Goal: Task Accomplishment & Management: Manage account settings

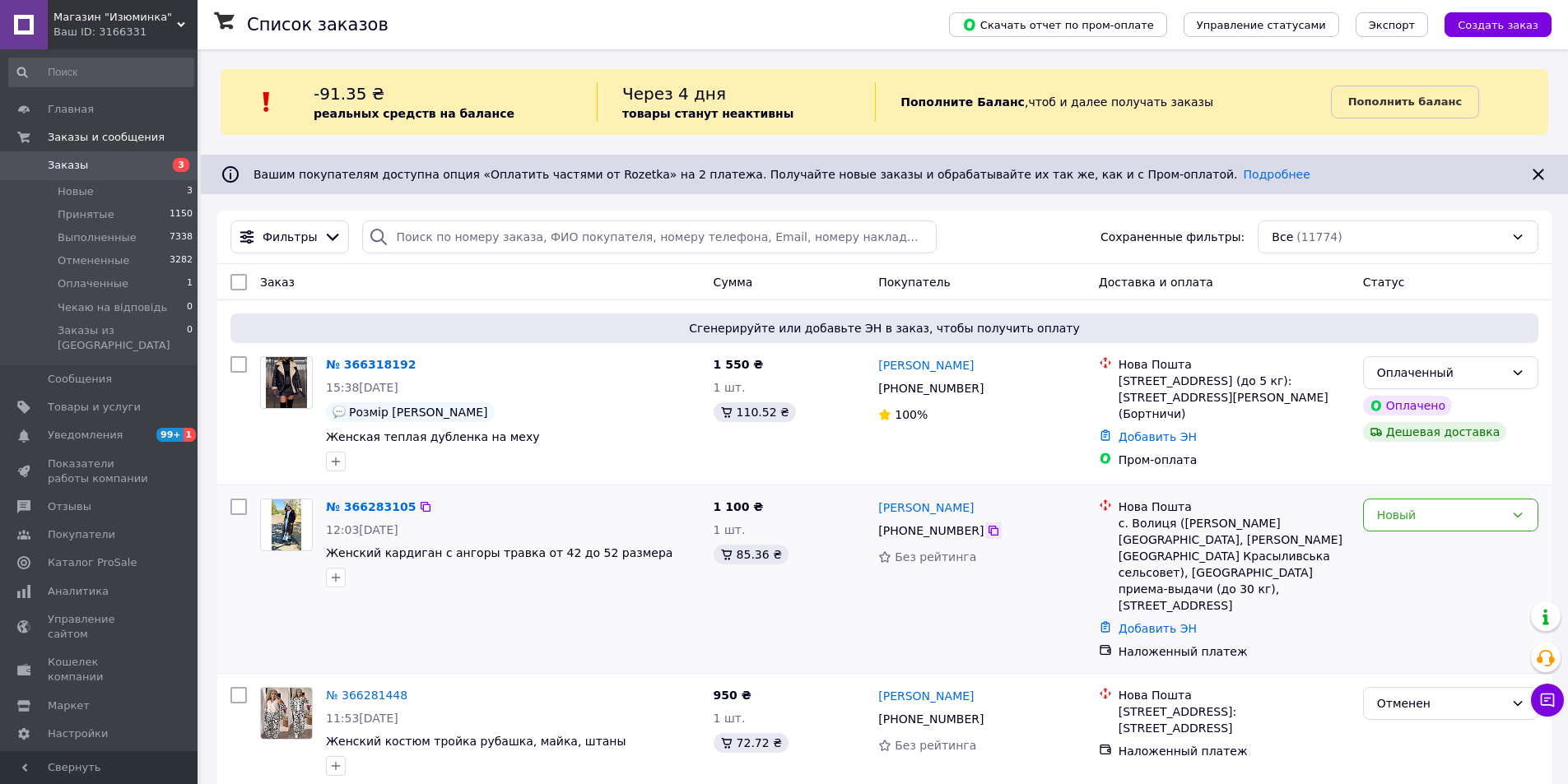
click at [988, 529] on icon at bounding box center [993, 531] width 10 height 10
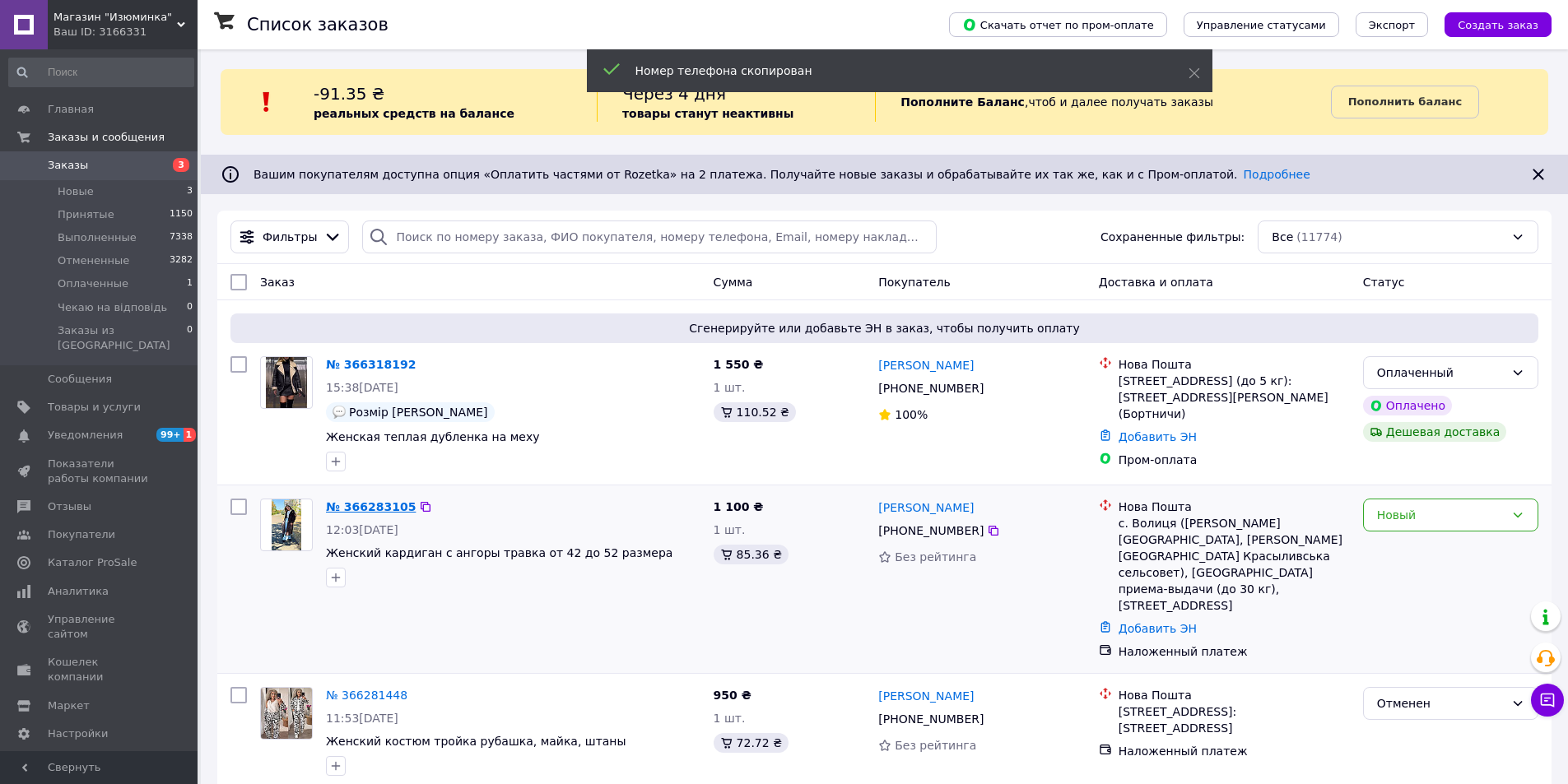
click at [346, 504] on link "№ 366283105" at bounding box center [370, 506] width 90 height 13
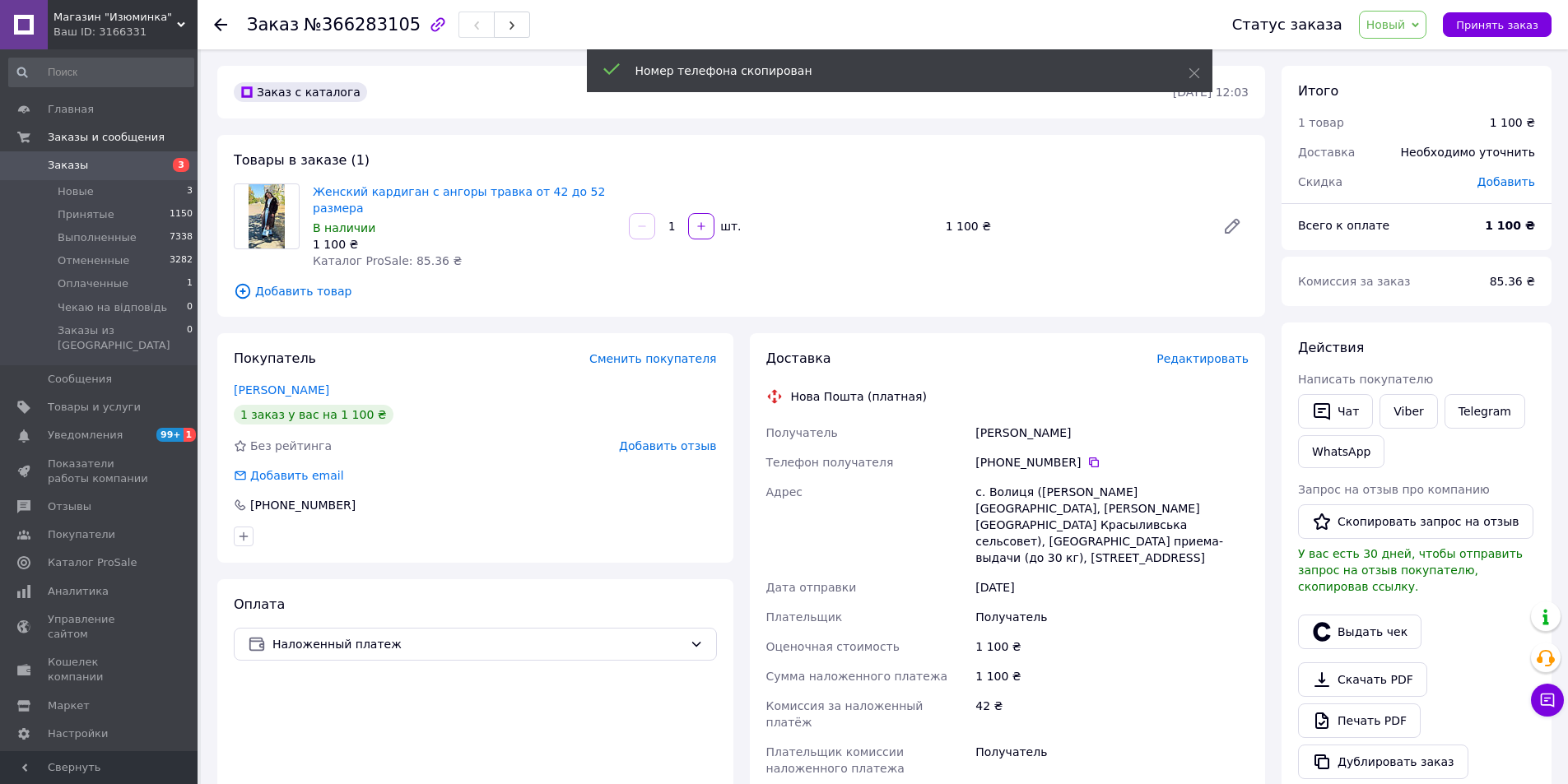
click at [1397, 36] on span "Новый" at bounding box center [1393, 25] width 68 height 28
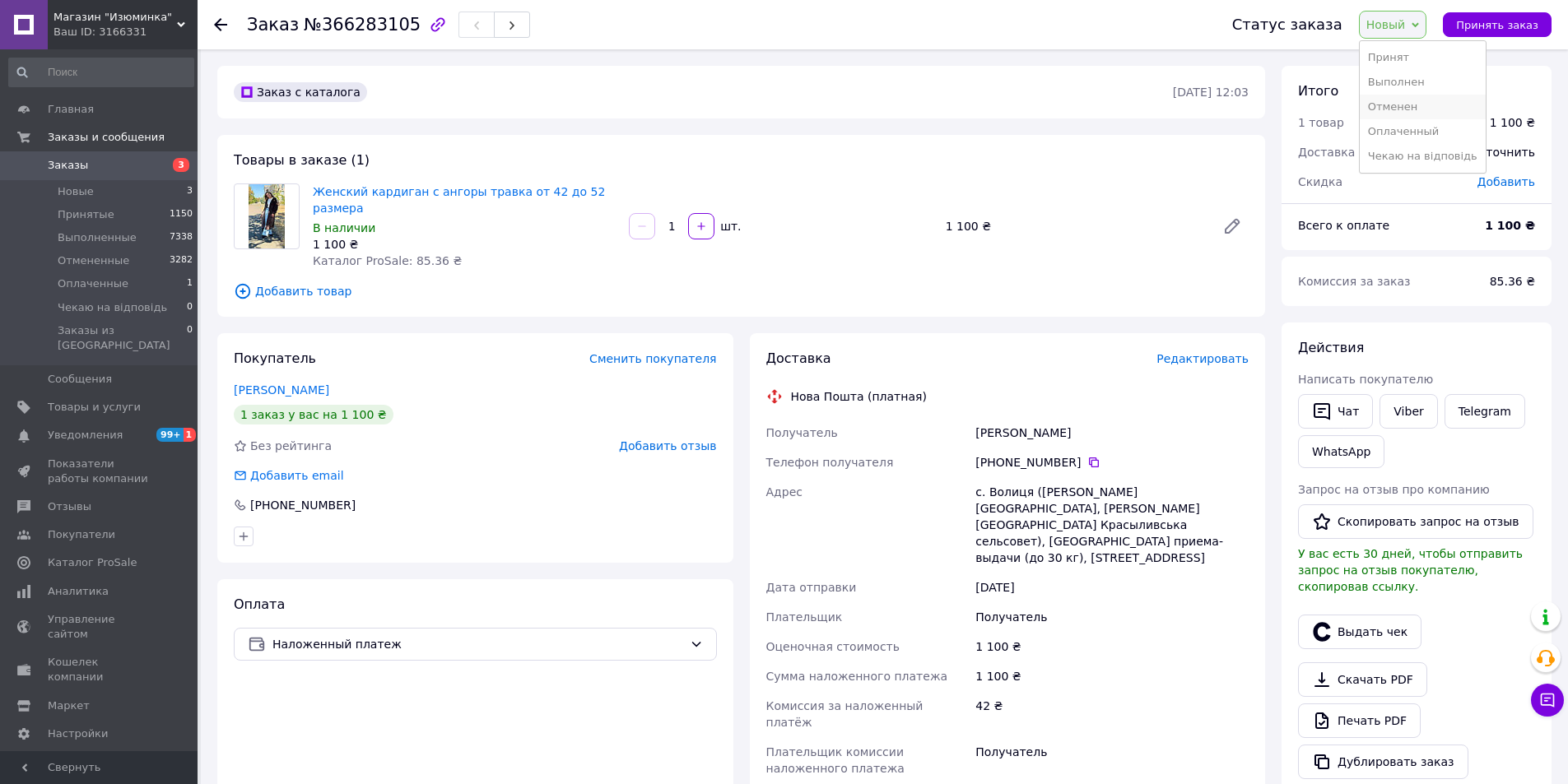
click at [1388, 108] on li "Отменен" at bounding box center [1423, 107] width 126 height 25
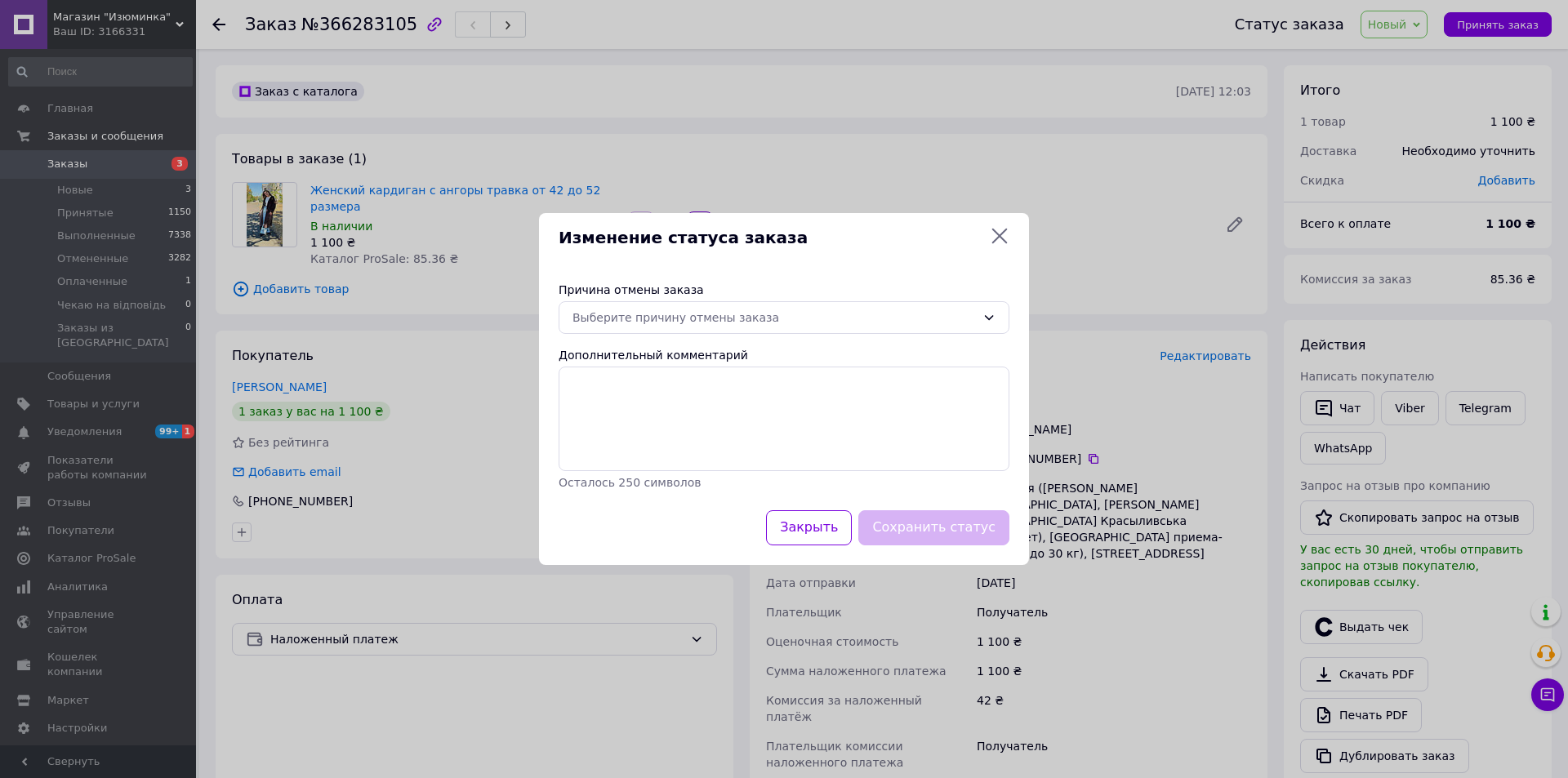
click at [891, 296] on div "Причина отмены заказа" at bounding box center [784, 289] width 451 height 16
click at [882, 300] on div "Причина отмены заказа Выберите причину отмены заказа Дополнительный комментарий…" at bounding box center [784, 386] width 490 height 248
click at [802, 311] on div "Выберите причину отмены заказа" at bounding box center [774, 317] width 404 height 18
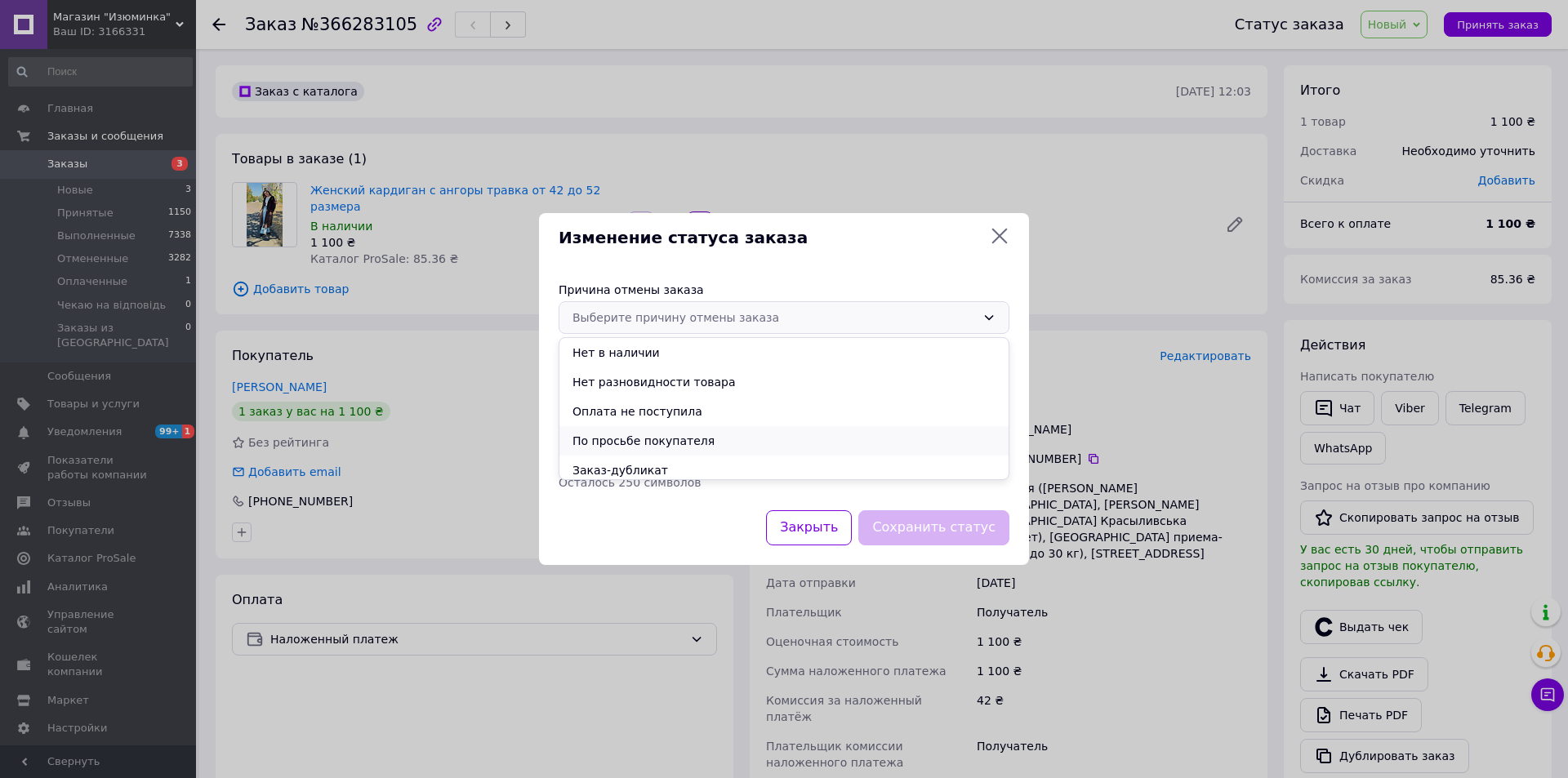
click at [689, 435] on li "По просьбе покупателя" at bounding box center [784, 441] width 449 height 30
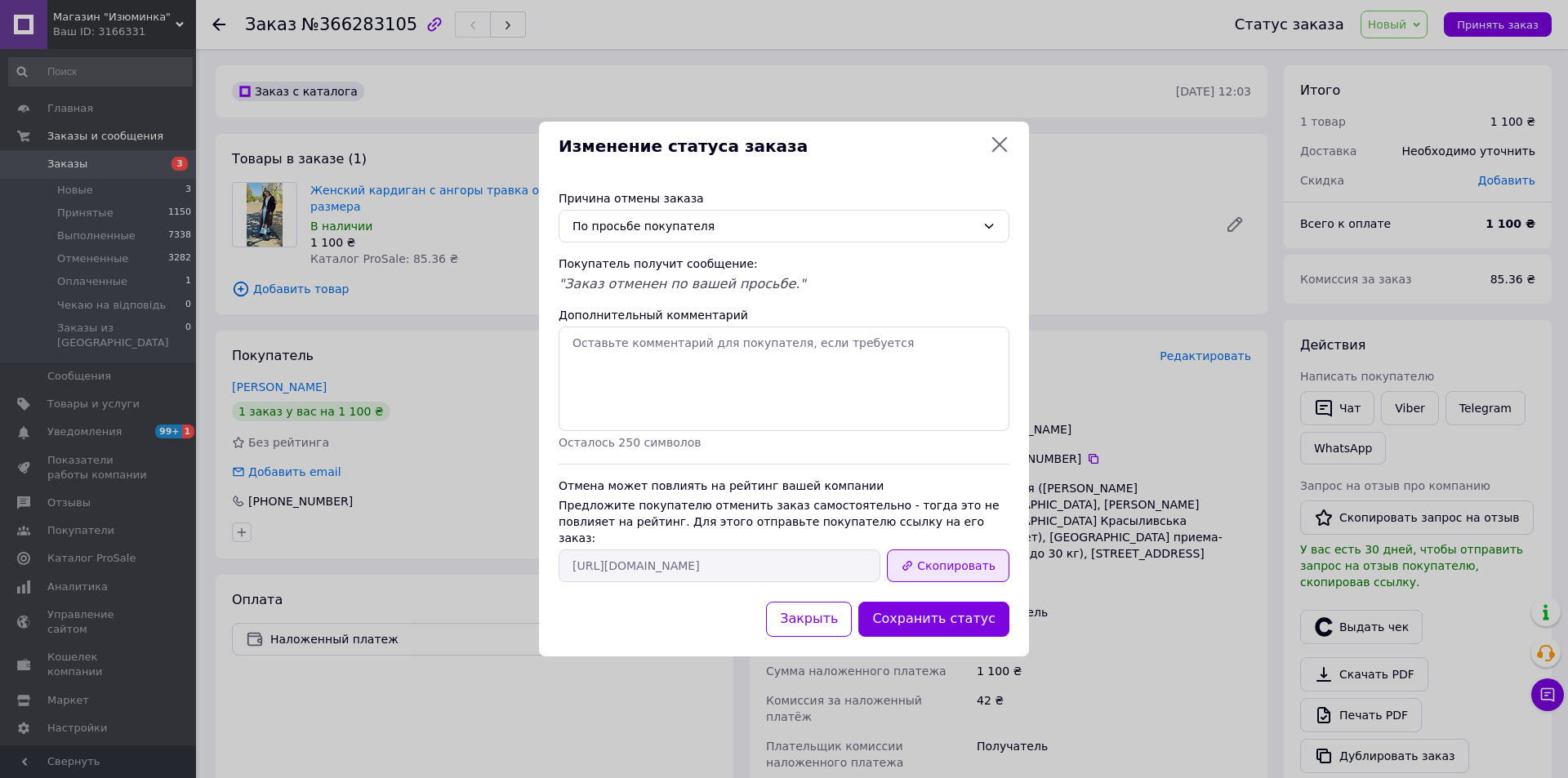
click at [934, 555] on button "Скопировать" at bounding box center [948, 566] width 123 height 33
click at [999, 142] on icon at bounding box center [999, 144] width 19 height 19
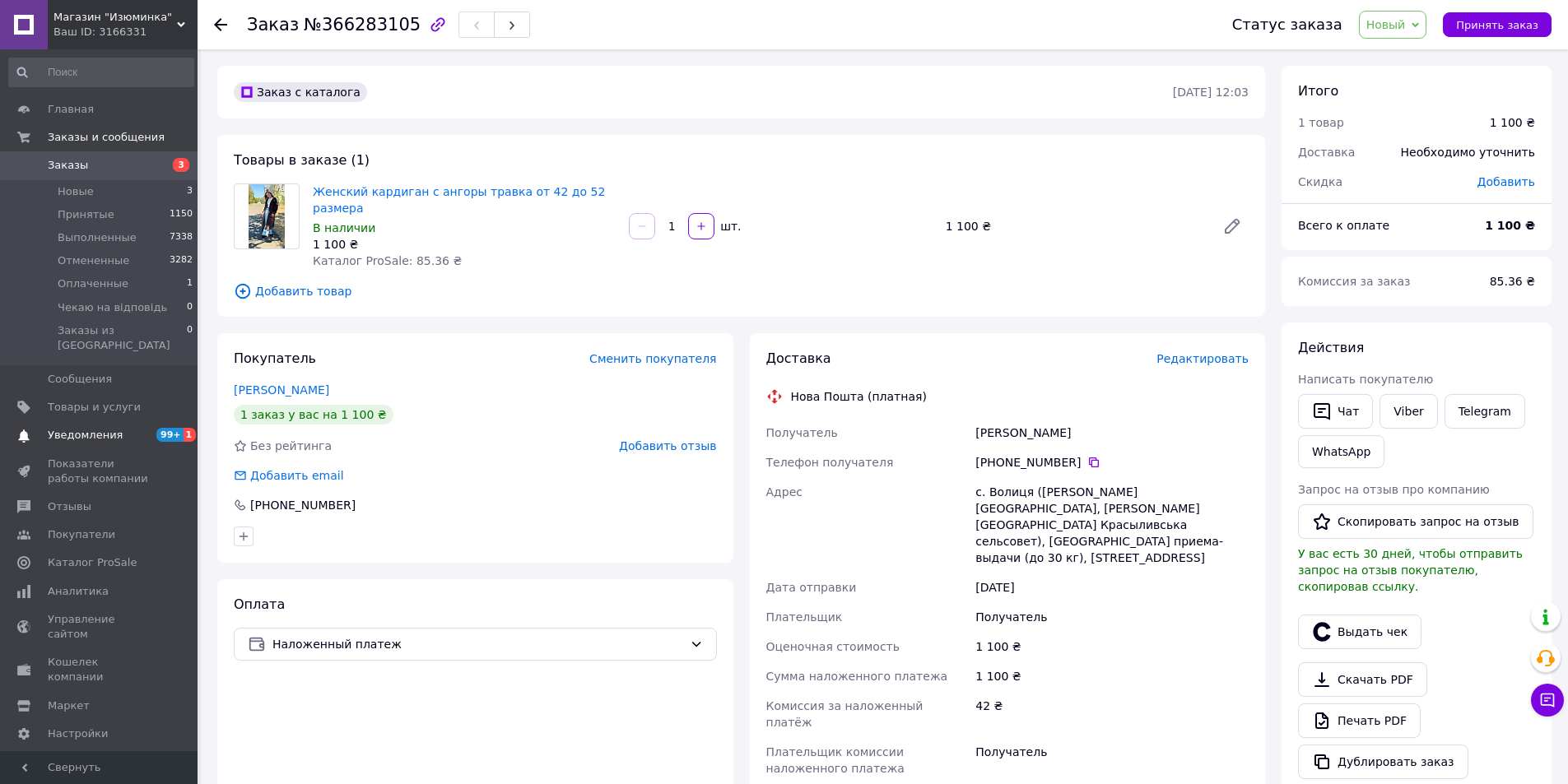
drag, startPoint x: 98, startPoint y: 418, endPoint x: 107, endPoint y: 410, distance: 12.0
click at [100, 428] on span "Уведомления" at bounding box center [85, 435] width 75 height 14
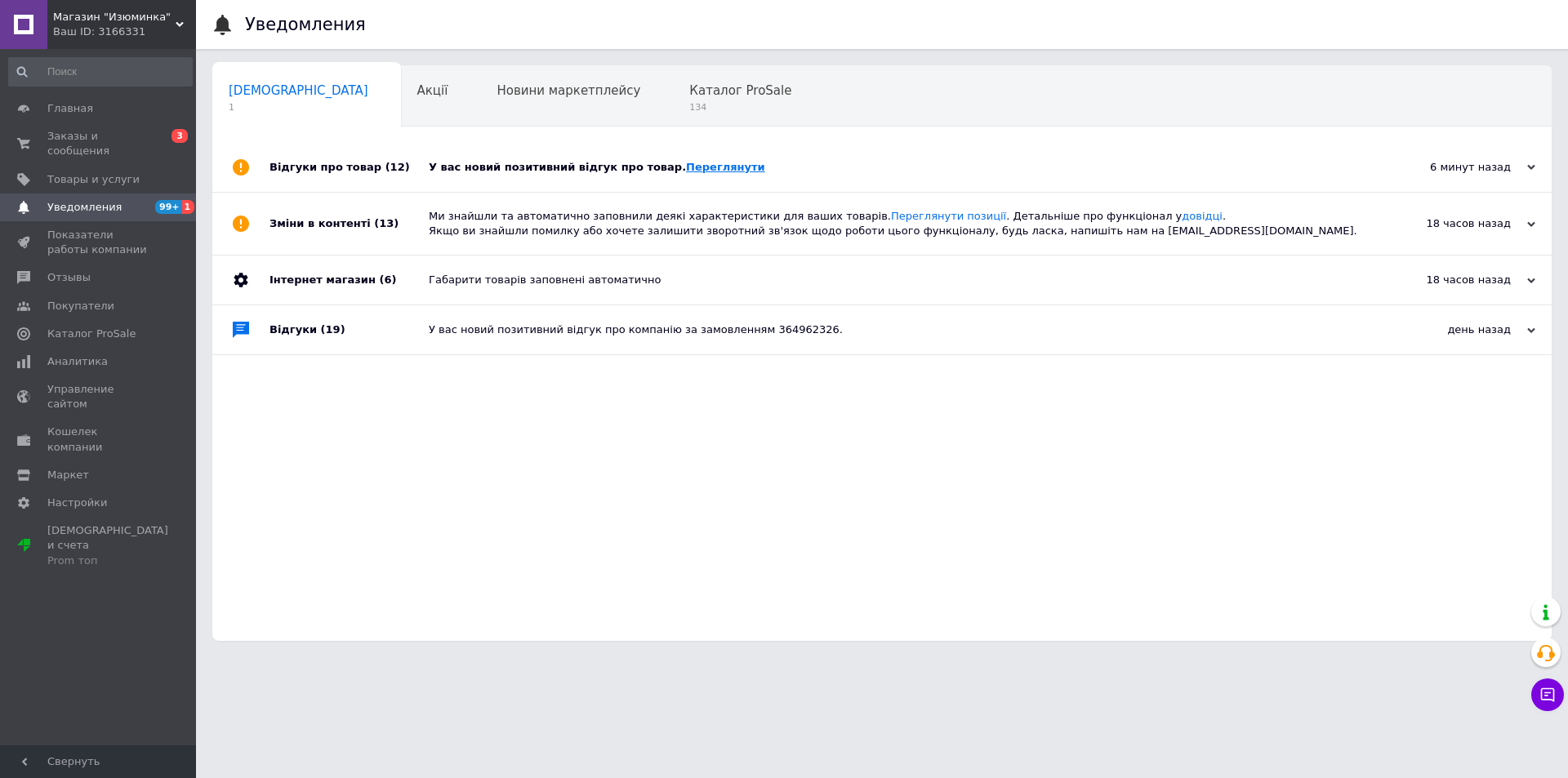
click at [686, 161] on link "Переглянути" at bounding box center [726, 167] width 80 height 12
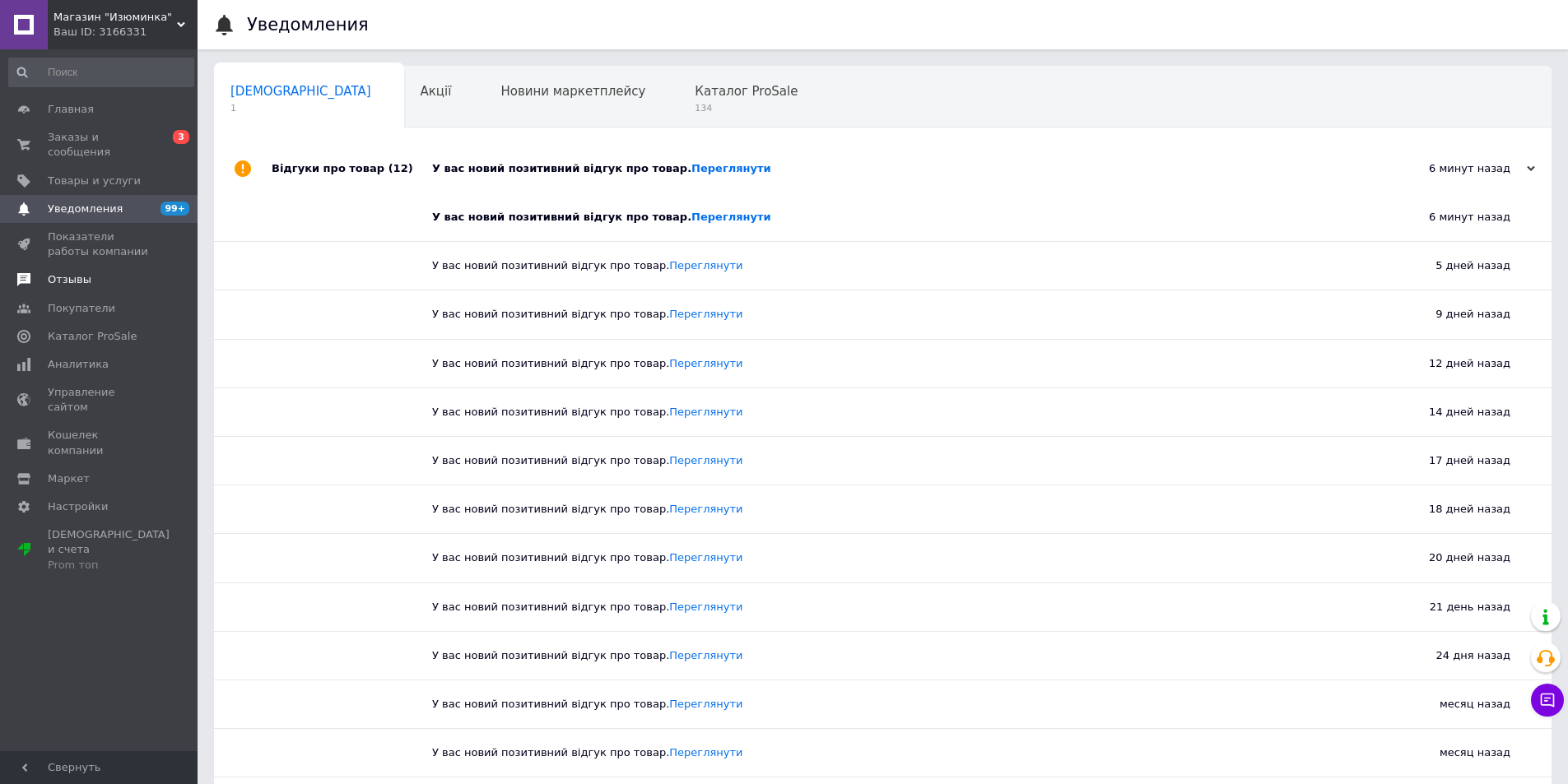
click at [87, 272] on span "Отзывы" at bounding box center [100, 279] width 105 height 14
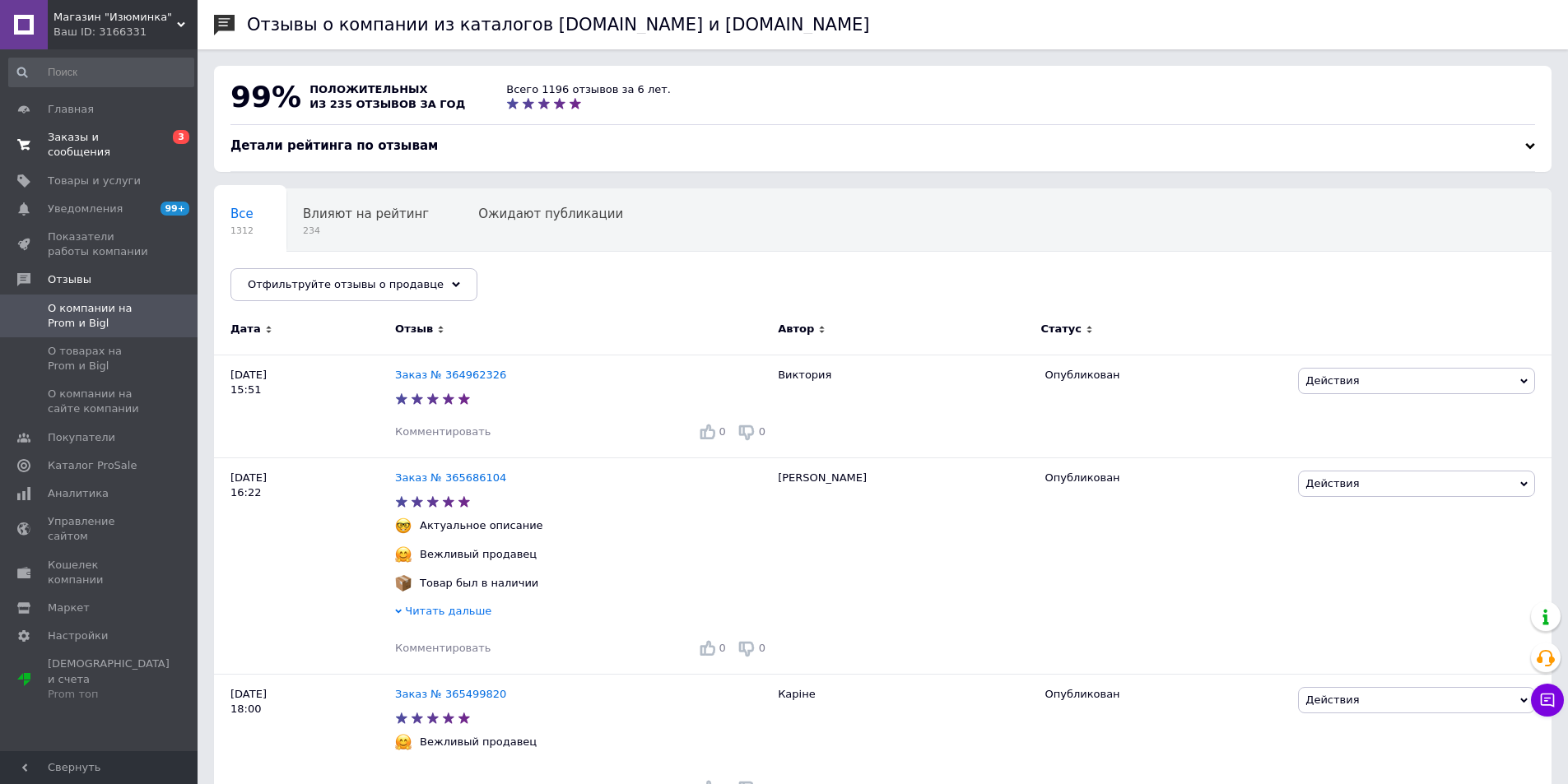
click at [125, 137] on span "Заказы и сообщения" at bounding box center [100, 145] width 105 height 30
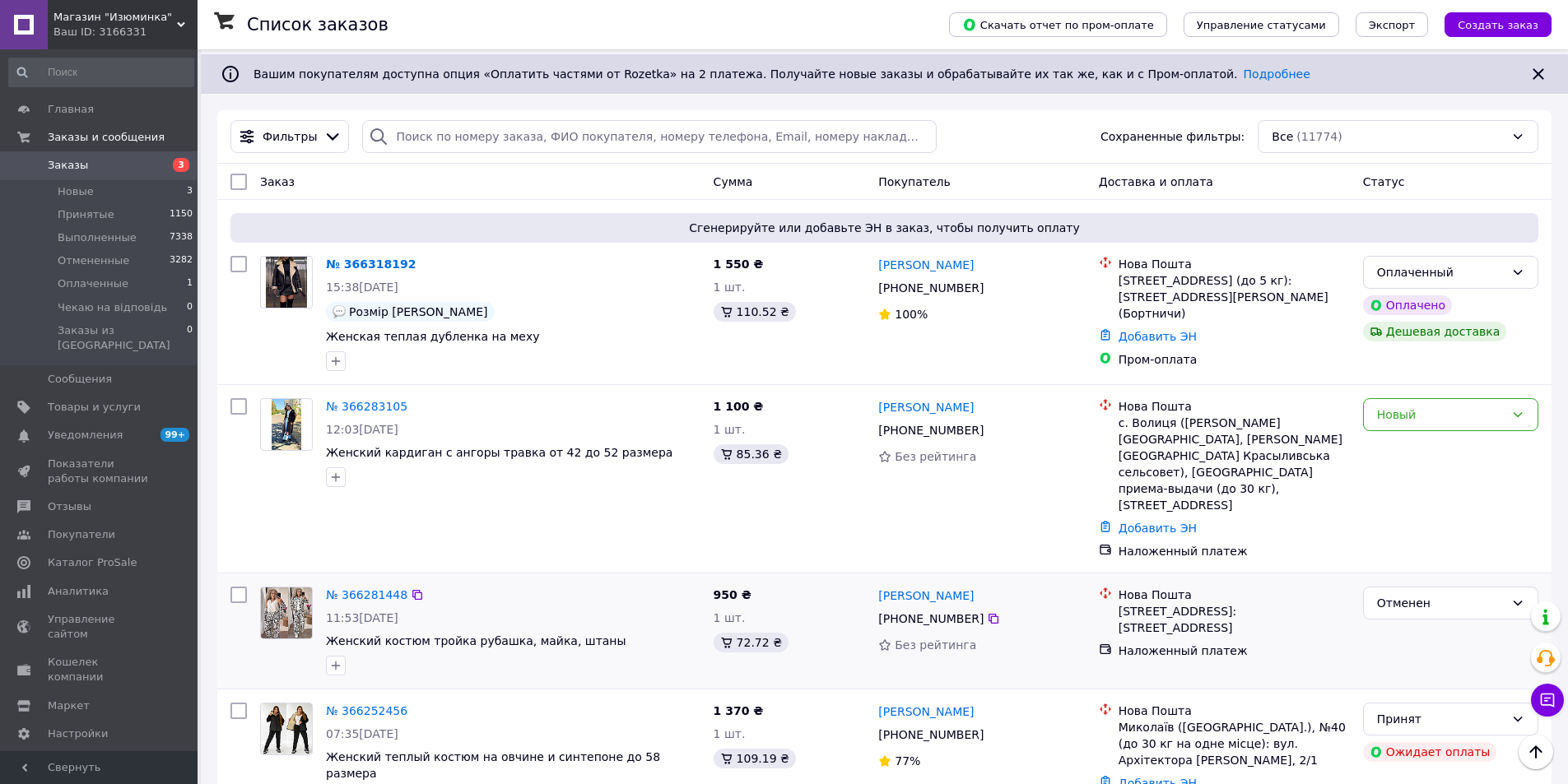
scroll to position [83, 0]
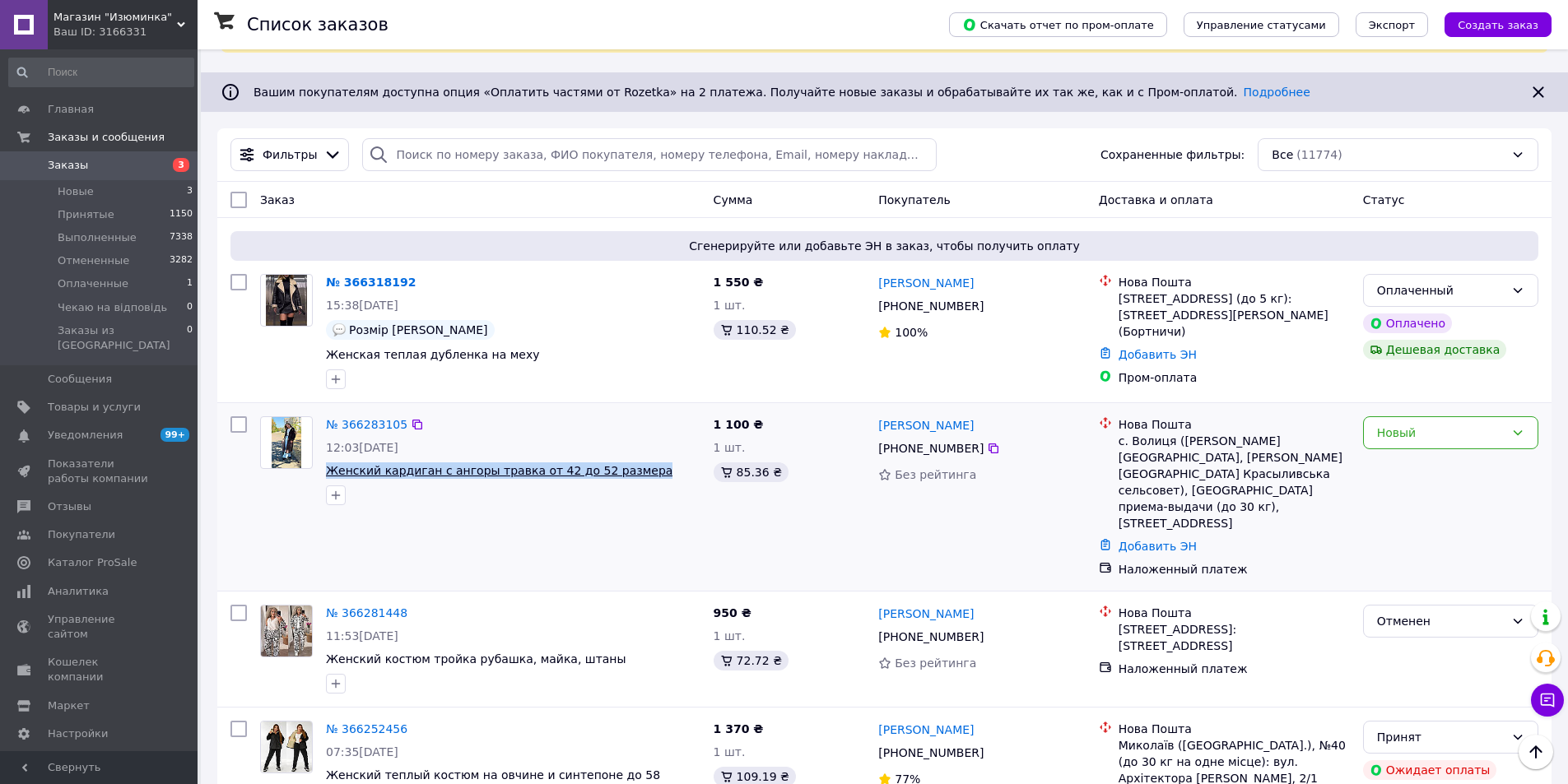
copy span "Женский кардиган с ангоры травка от 42 до 52 размера"
drag, startPoint x: 627, startPoint y: 470, endPoint x: 326, endPoint y: 473, distance: 301.0
click at [326, 473] on span "Женский кардиган с ангоры травка от 42 до 52 размера" at bounding box center [512, 470] width 374 height 16
click at [111, 400] on span "Товары и услуги" at bounding box center [94, 406] width 93 height 14
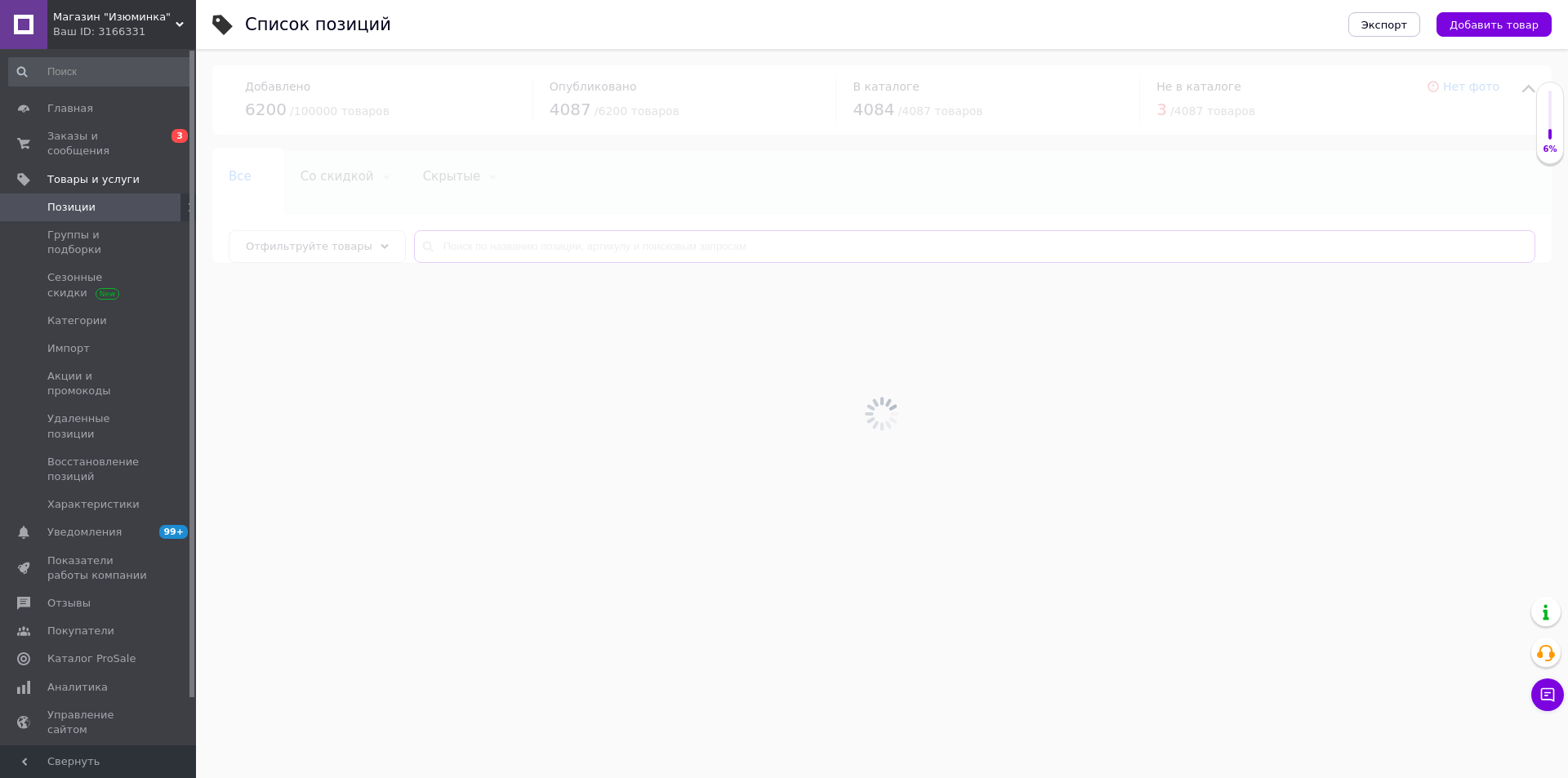
click at [503, 244] on input "text" at bounding box center [974, 246] width 1121 height 33
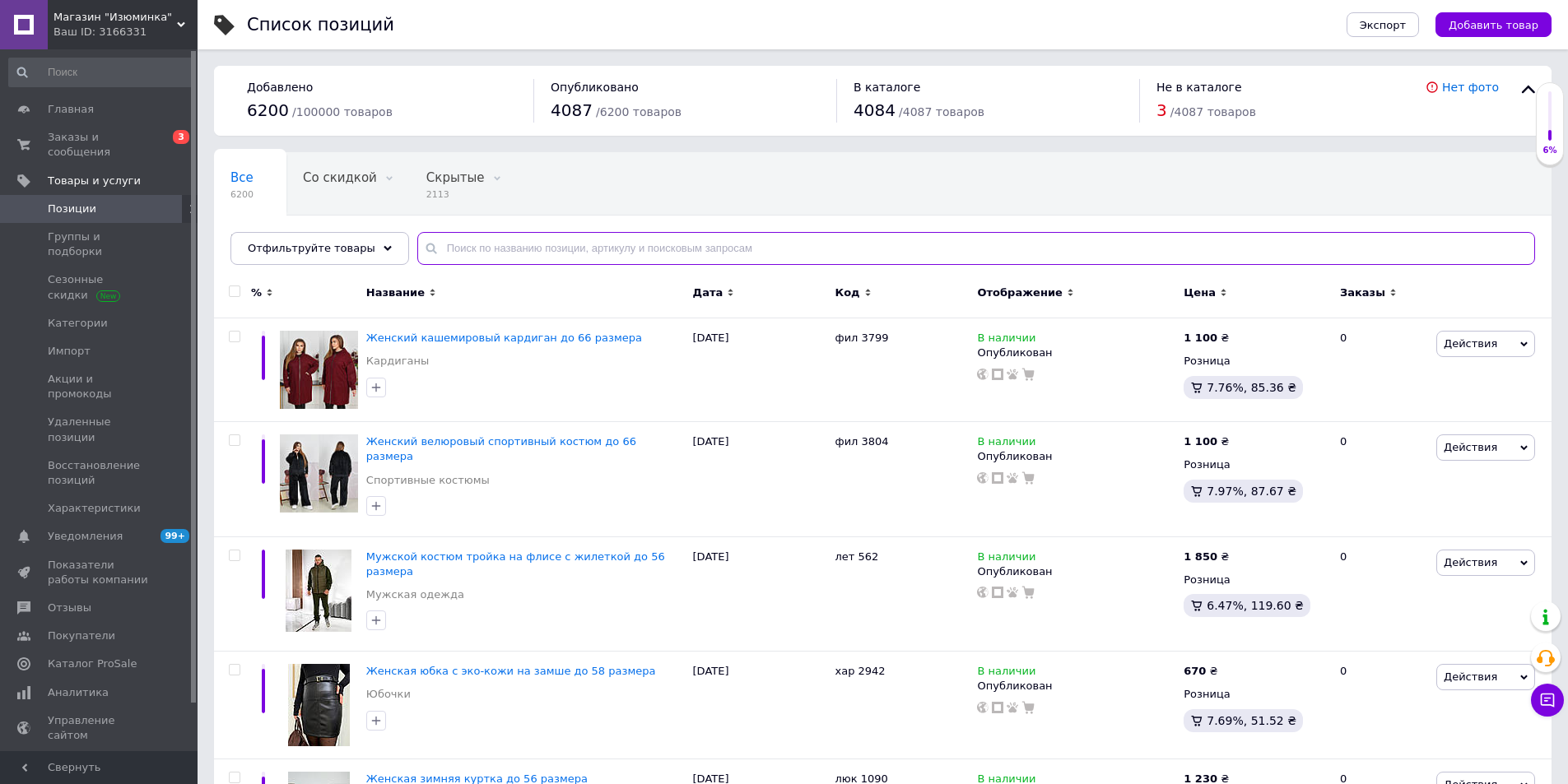
click at [486, 245] on input "text" at bounding box center [975, 248] width 1118 height 33
click at [485, 245] on input "text" at bounding box center [975, 248] width 1118 height 33
paste input "Женский кардиган с ангоры травка от 42 до 52 размера"
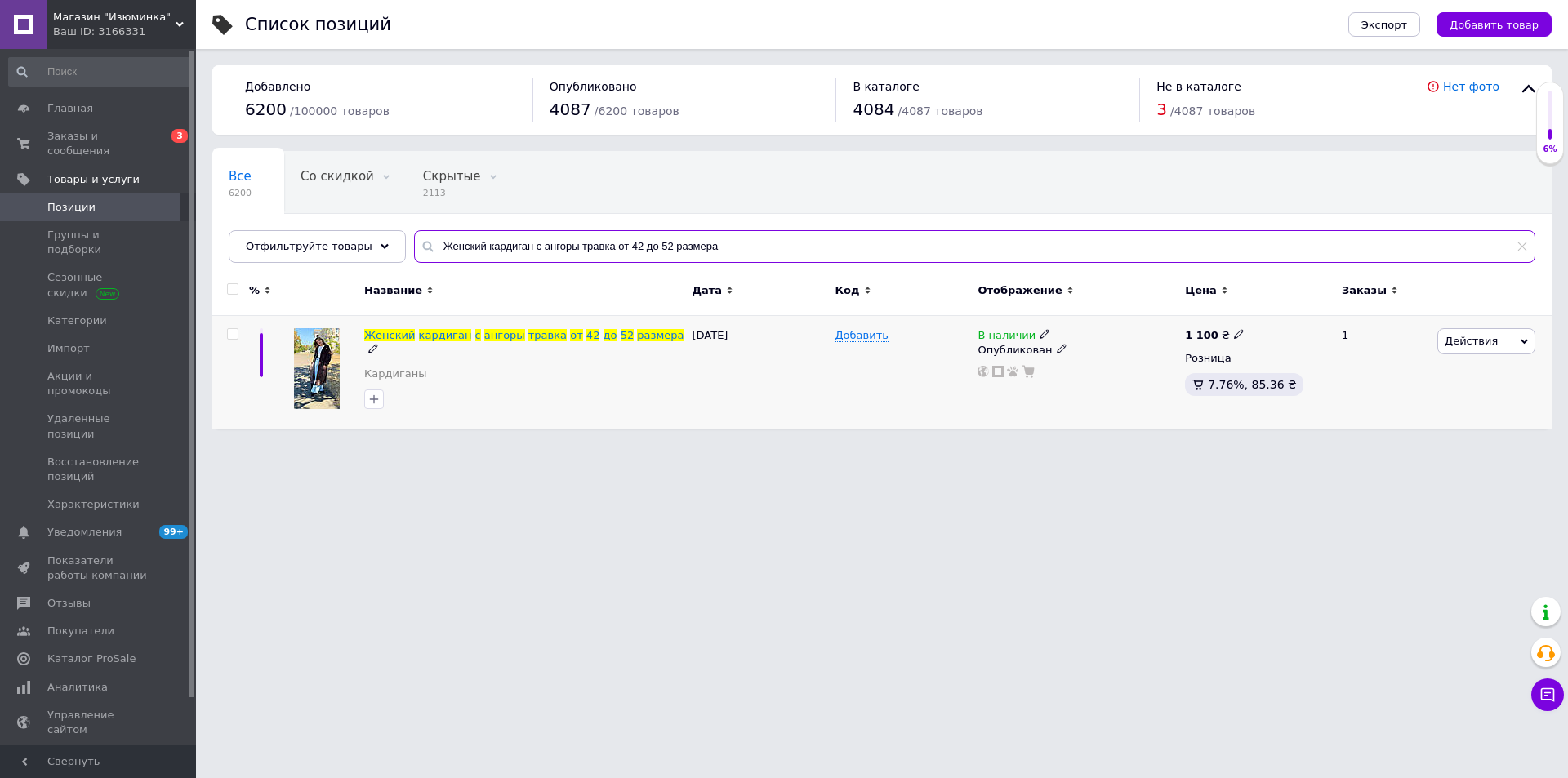
type input "Женский кардиган с ангоры травка от 42 до 52 размера"
click at [234, 333] on input "checkbox" at bounding box center [232, 334] width 11 height 11
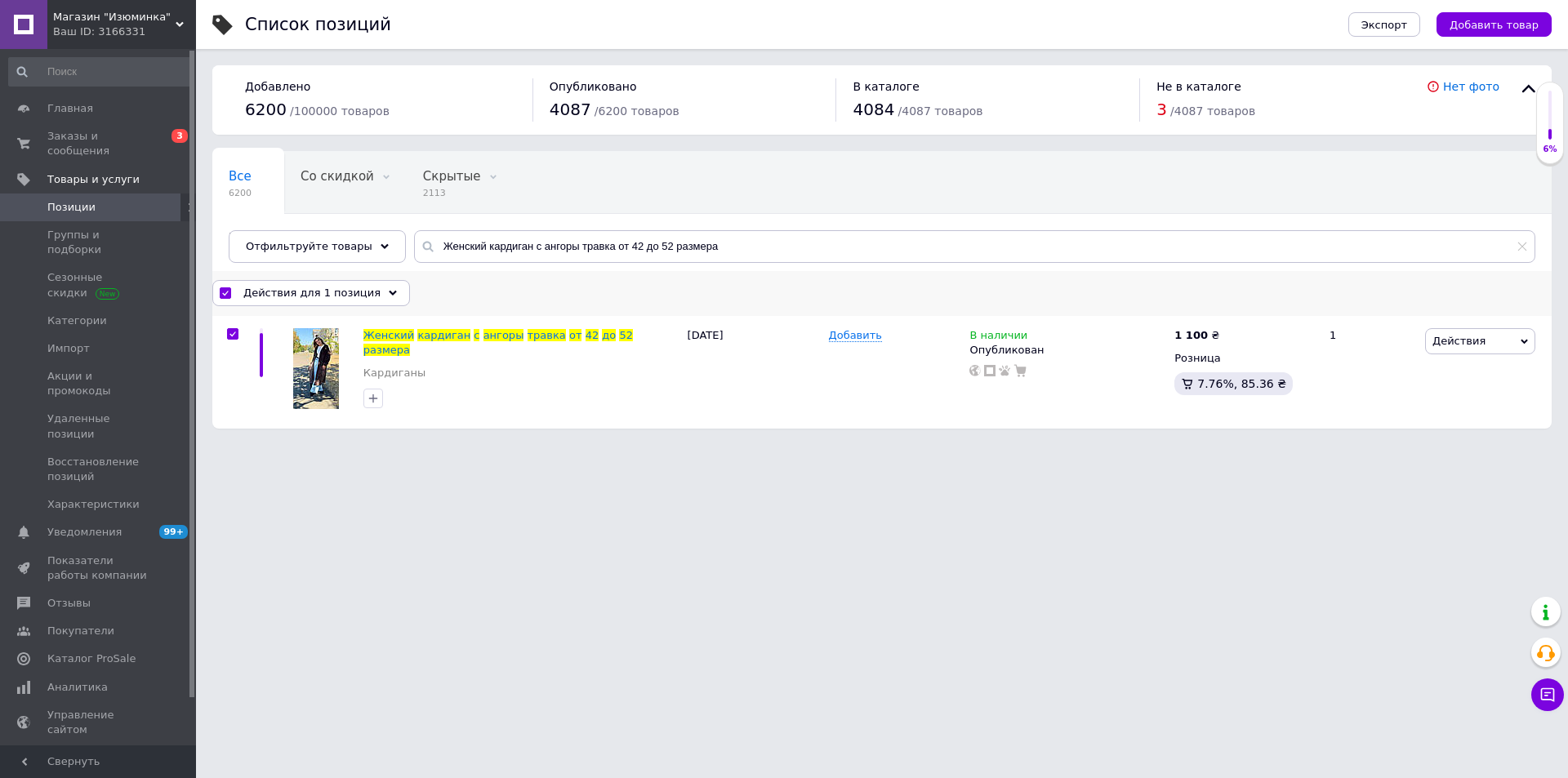
click at [311, 296] on span "Действия для 1 позиция" at bounding box center [312, 293] width 137 height 14
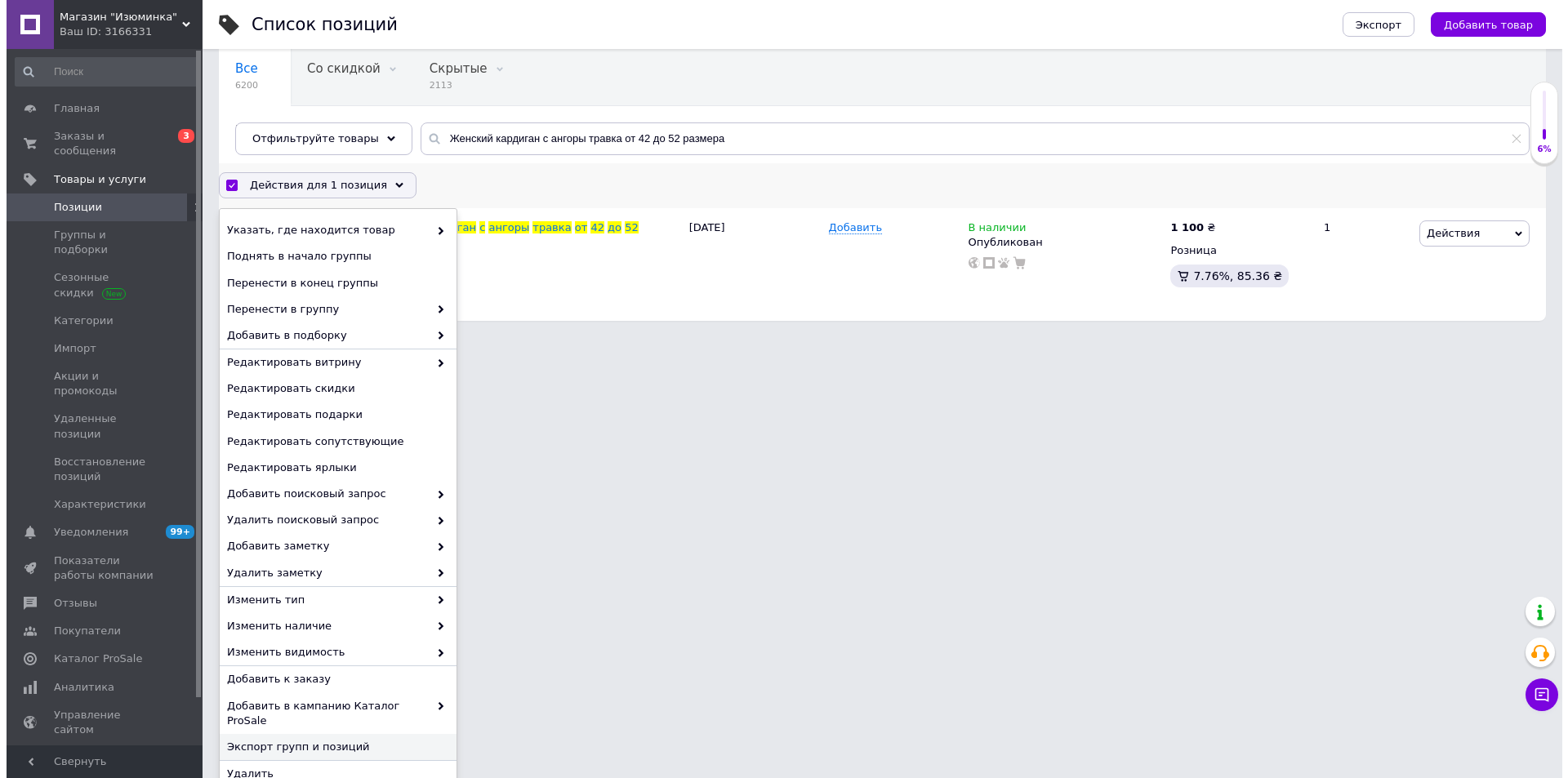
scroll to position [111, 0]
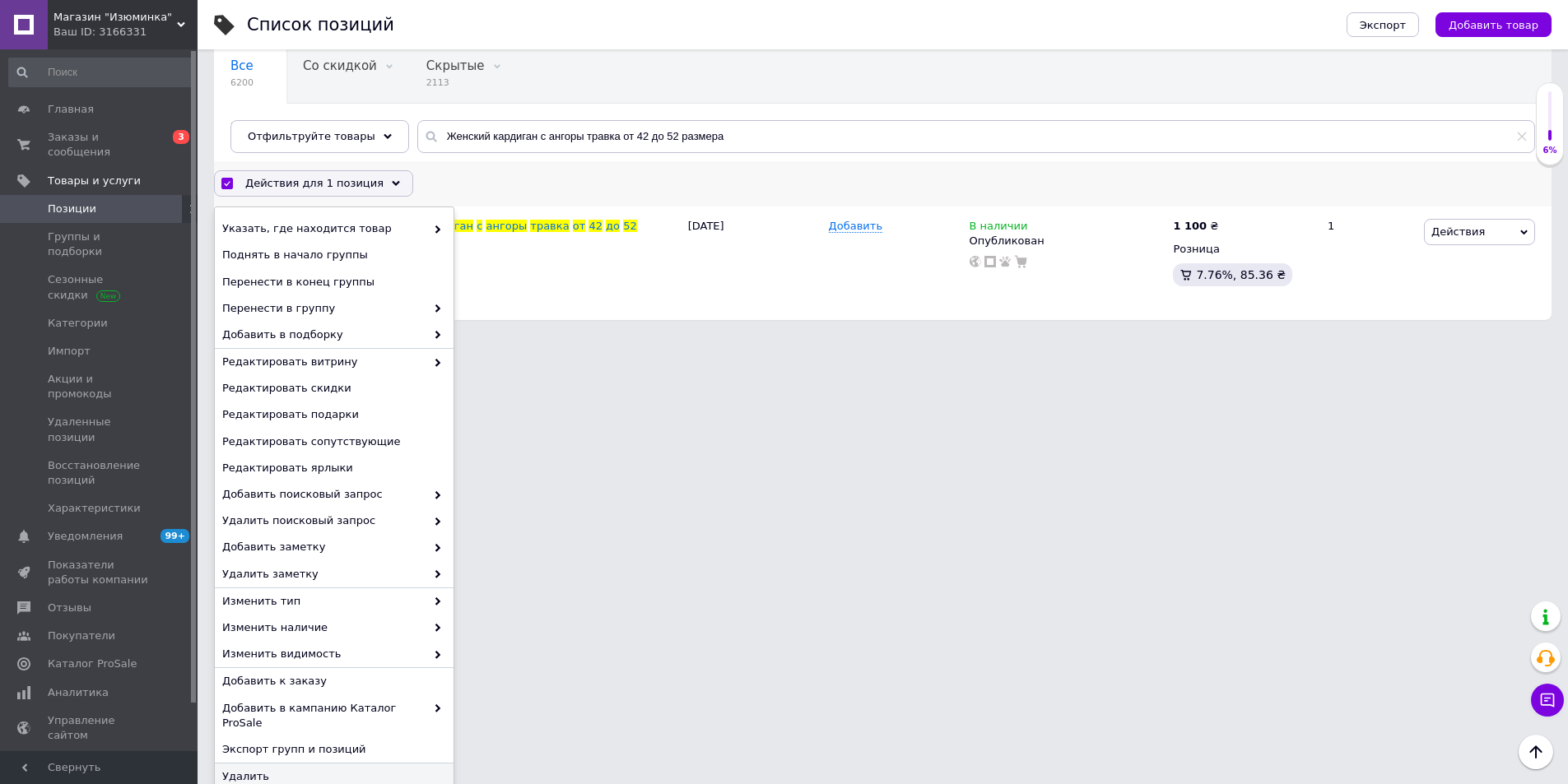
click at [264, 769] on span "Удалить" at bounding box center [333, 775] width 220 height 14
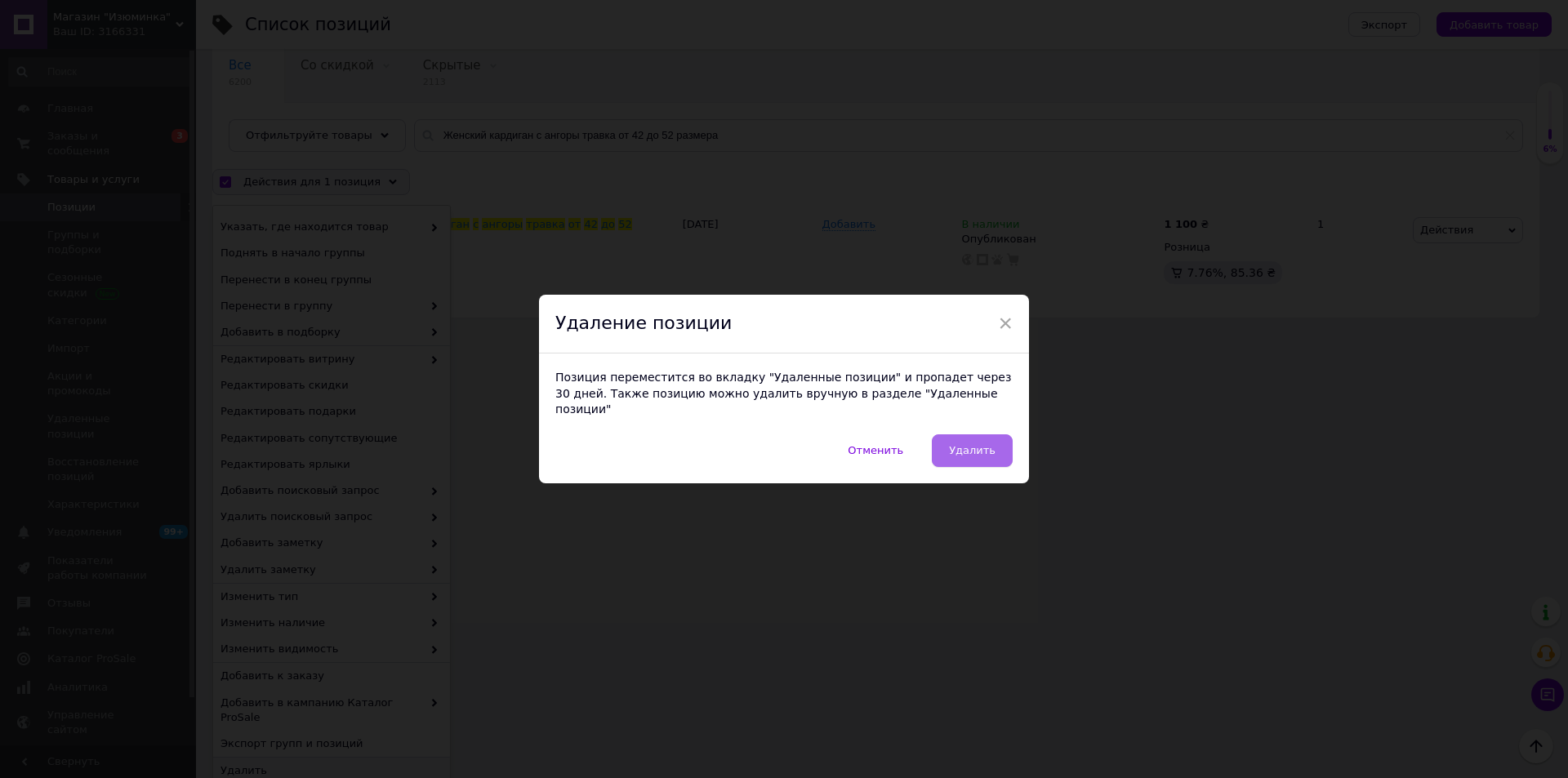
click at [989, 434] on button "Удалить" at bounding box center [972, 450] width 81 height 33
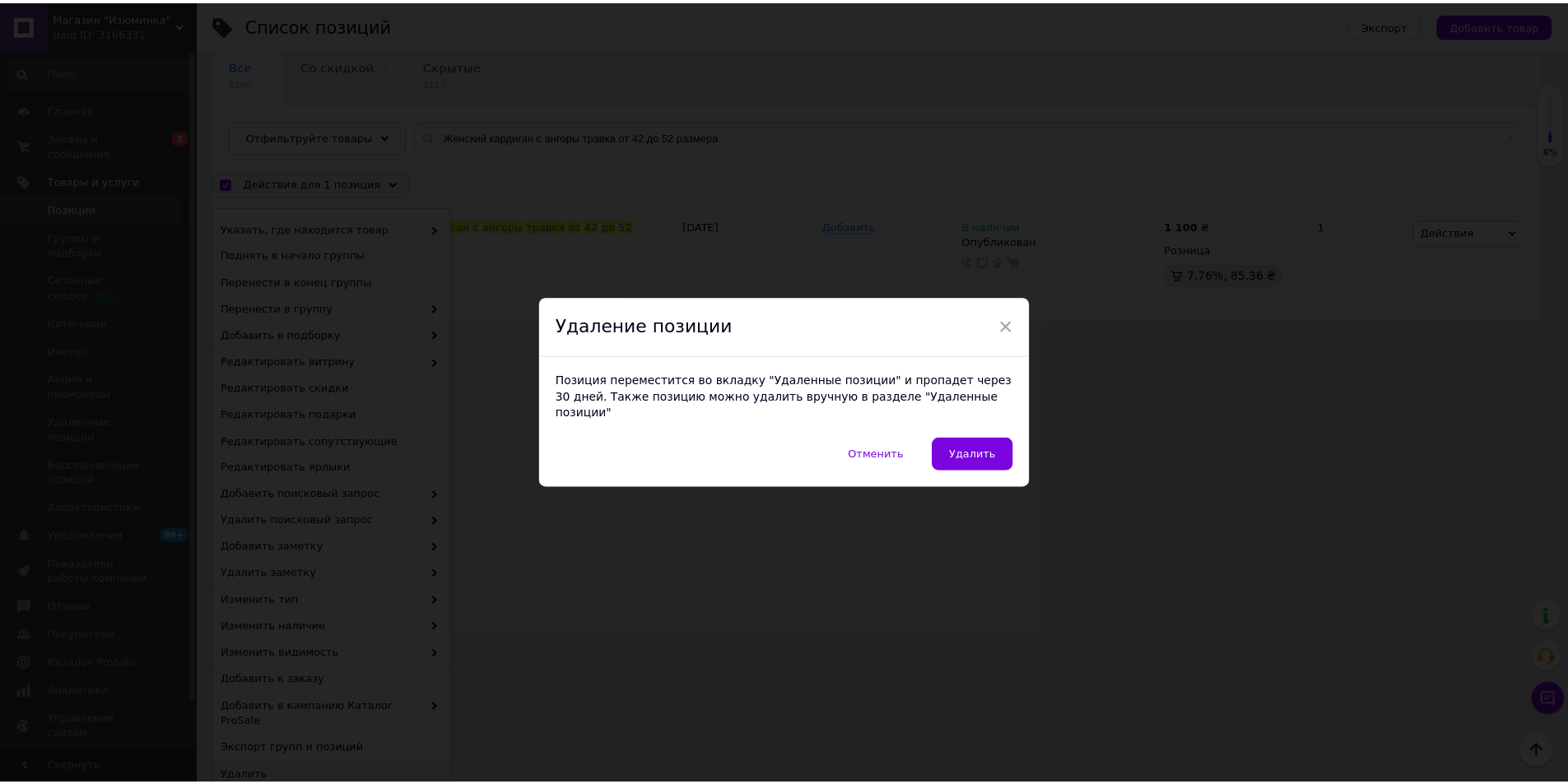
scroll to position [0, 0]
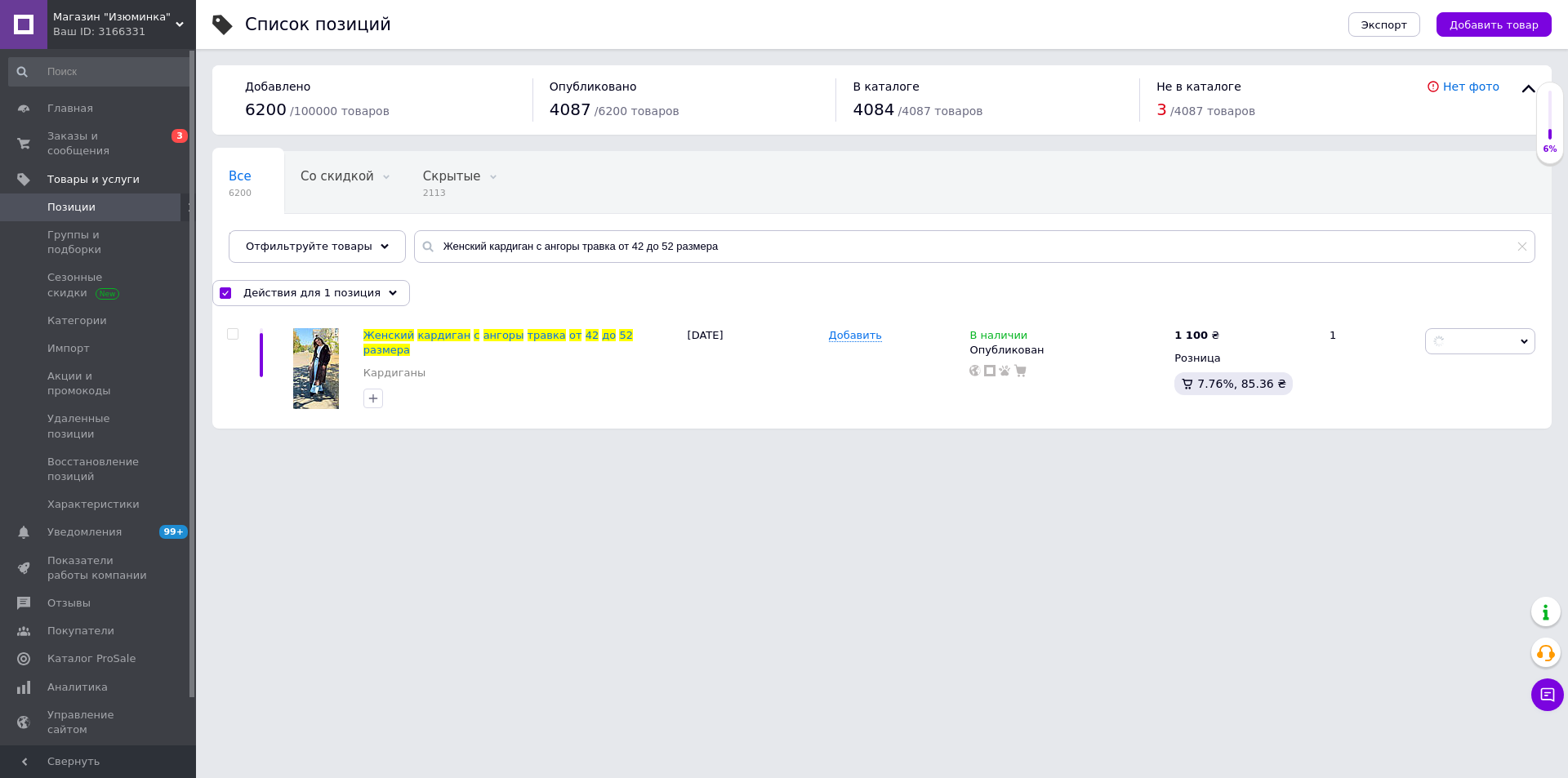
checkbox input "false"
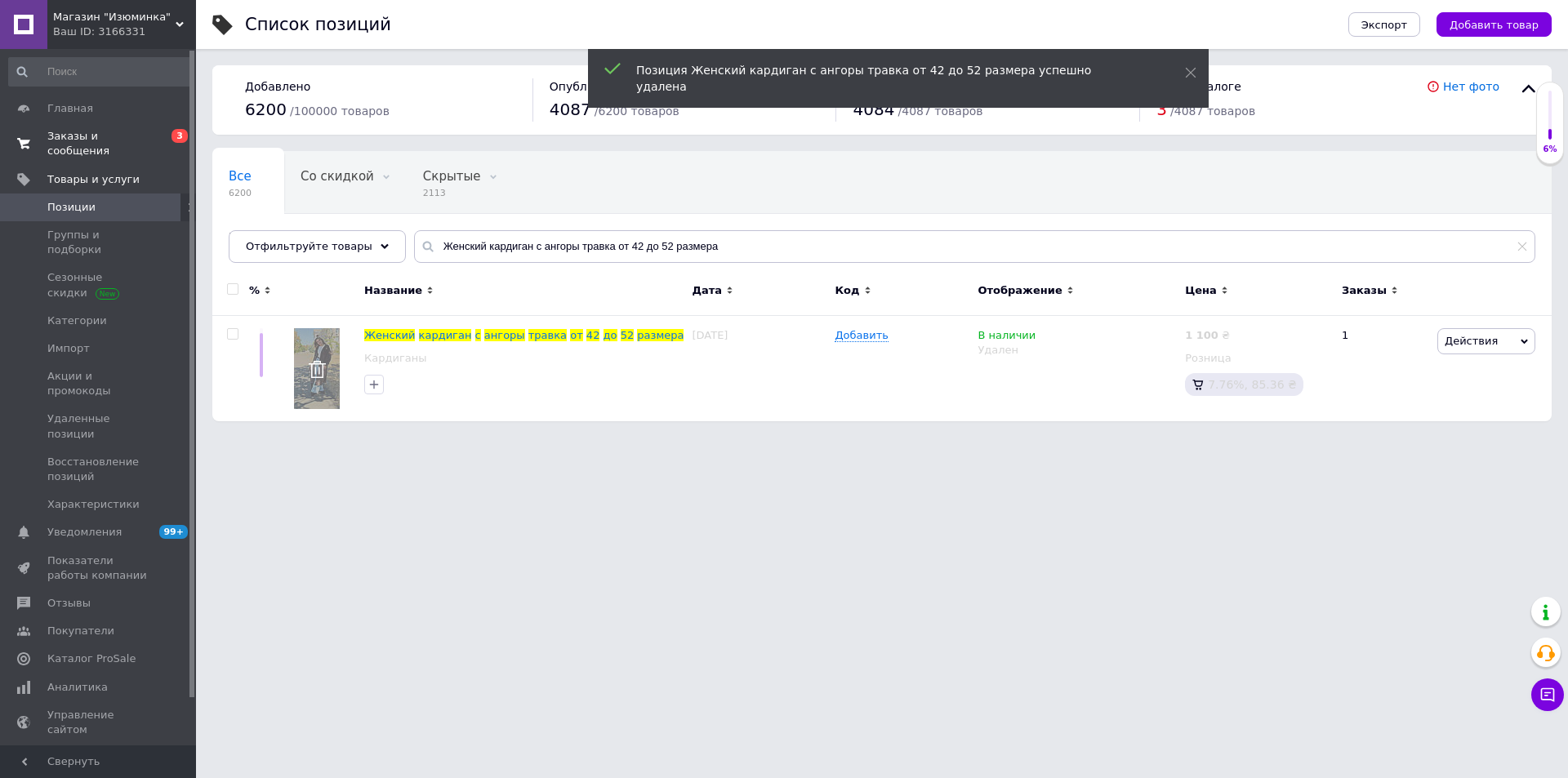
click at [135, 125] on link "Заказы и сообщения 0 3" at bounding box center [100, 144] width 201 height 42
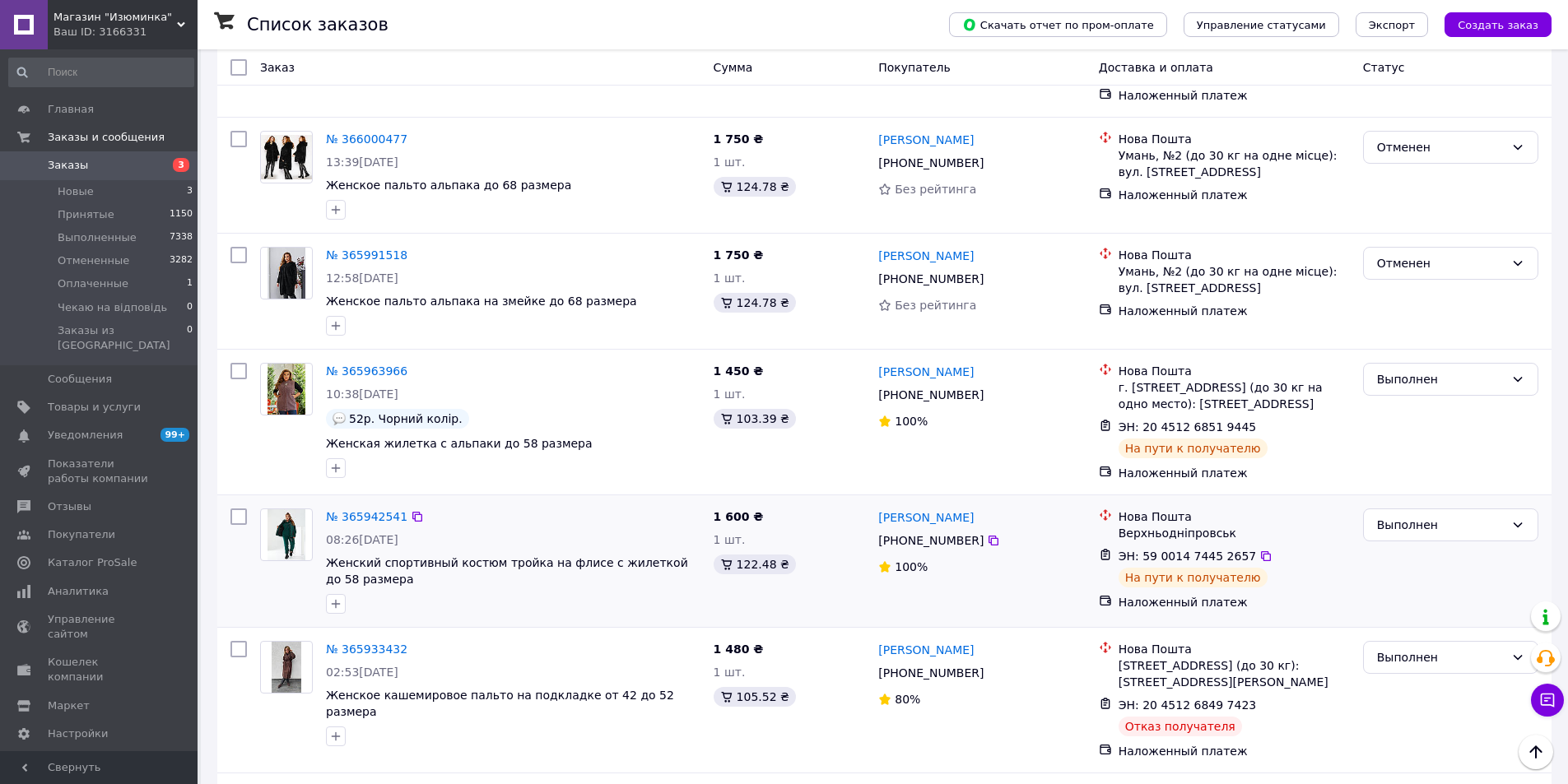
scroll to position [2632, 0]
